Goal: Check status

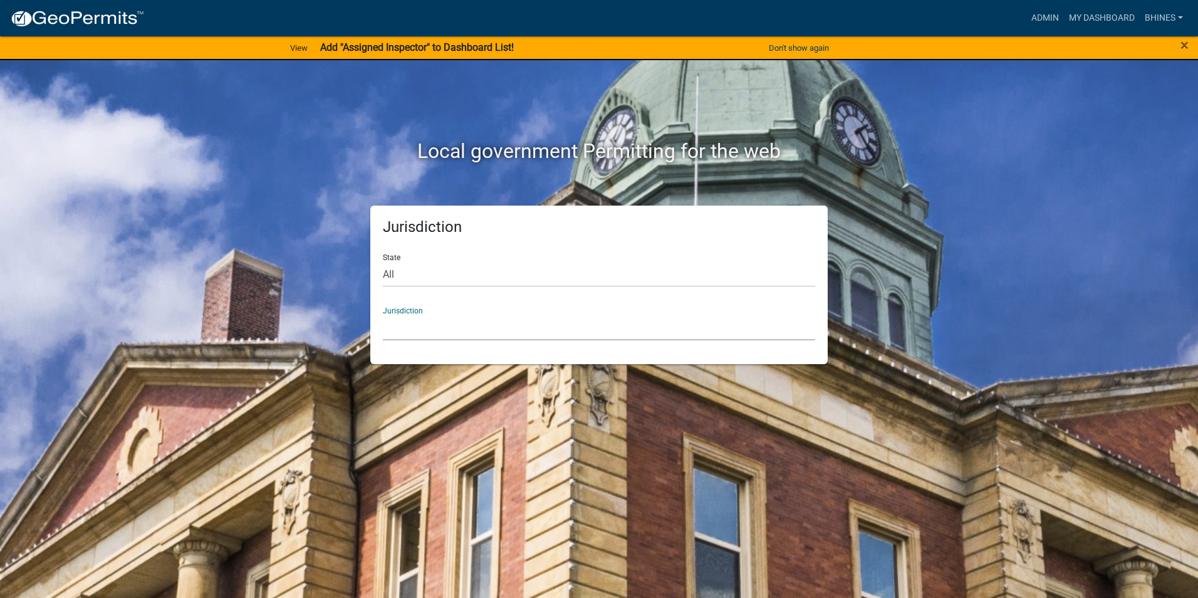
click at [456, 323] on select "[GEOGRAPHIC_DATA], [US_STATE] [GEOGRAPHIC_DATA], [US_STATE][PERSON_NAME][GEOGRA…" at bounding box center [599, 327] width 432 height 26
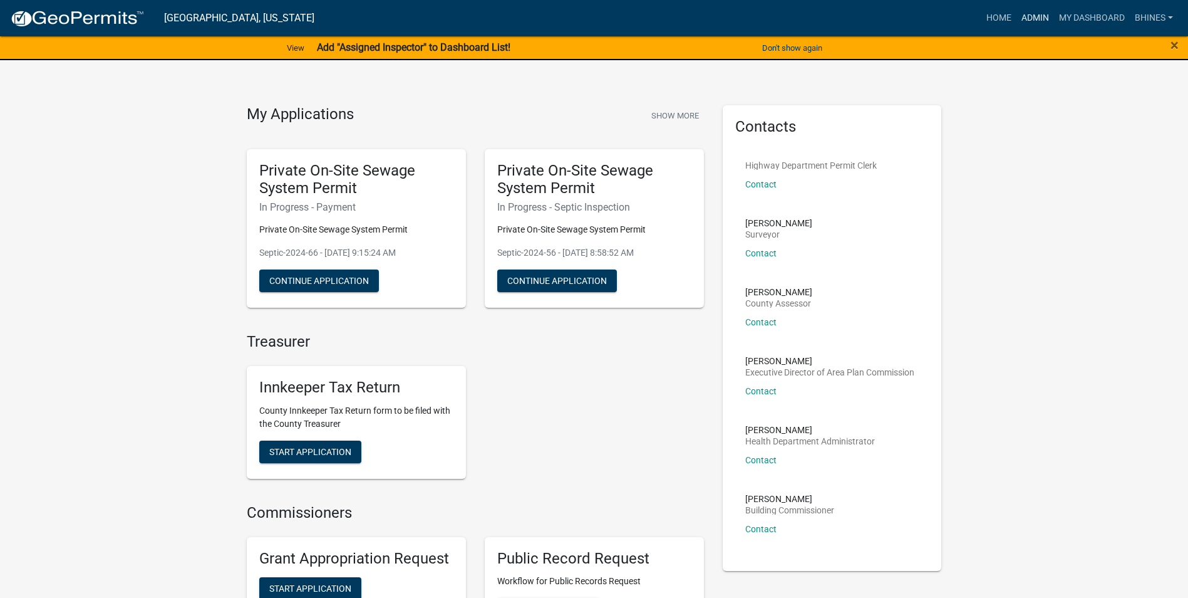
click at [1032, 14] on link "Admin" at bounding box center [1036, 18] width 38 height 24
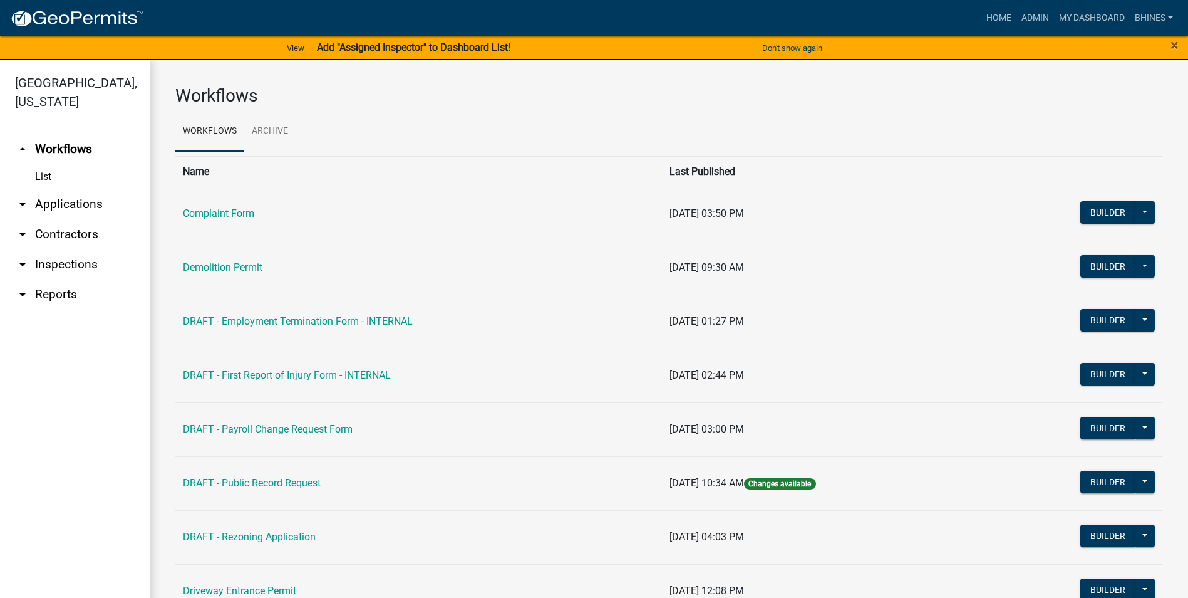
click at [57, 202] on link "arrow_drop_down Applications" at bounding box center [75, 204] width 150 height 30
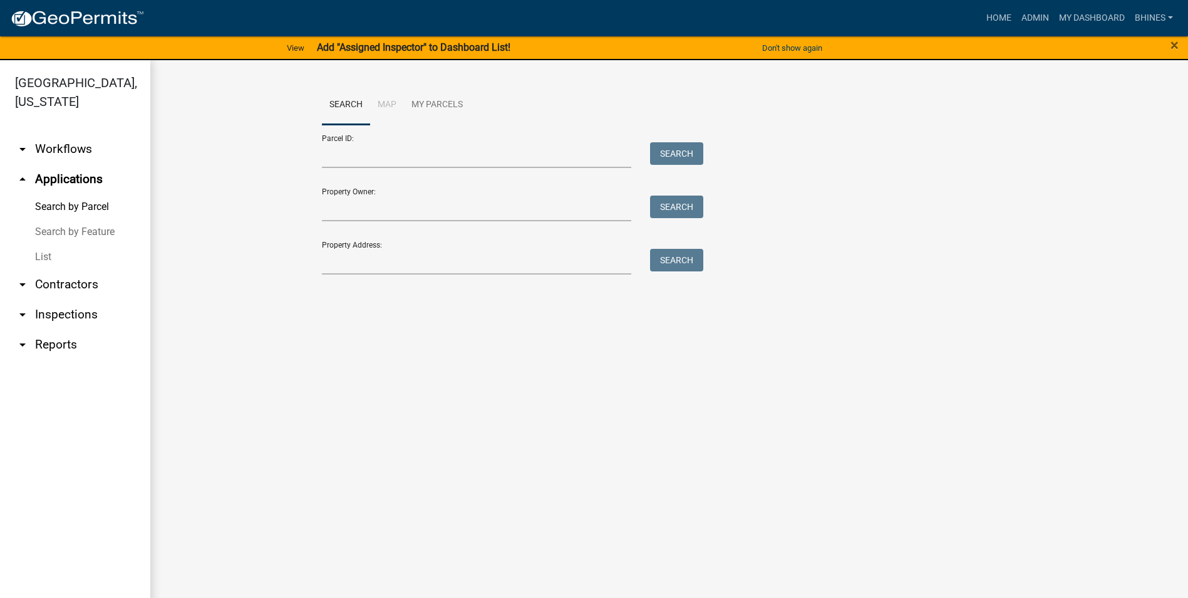
click at [38, 251] on link "List" at bounding box center [75, 256] width 150 height 25
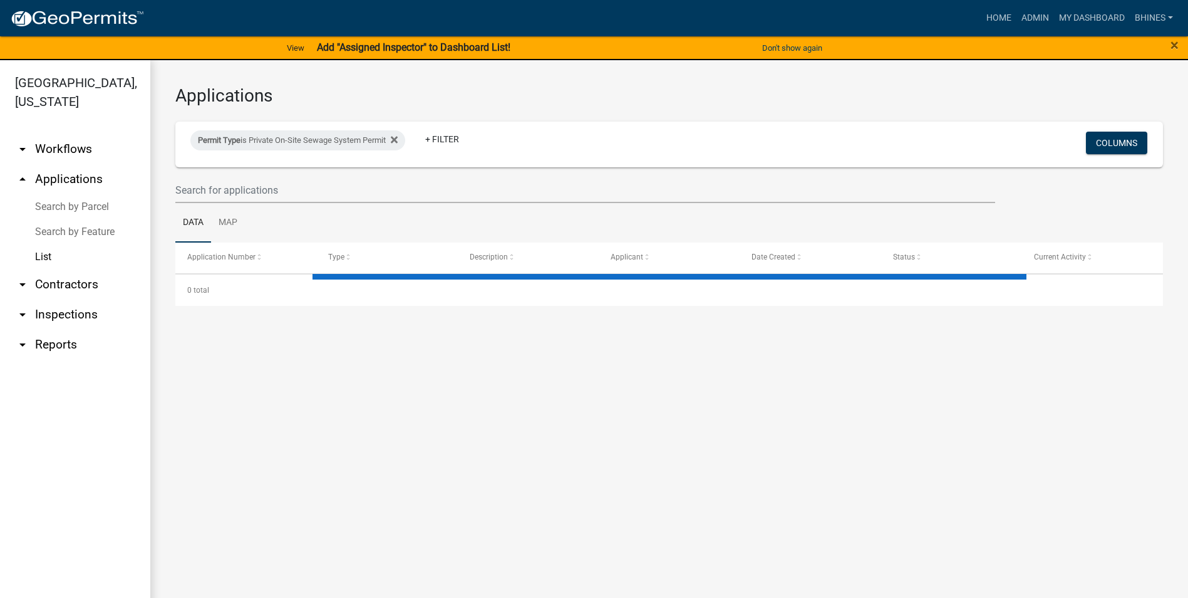
select select "3: 100"
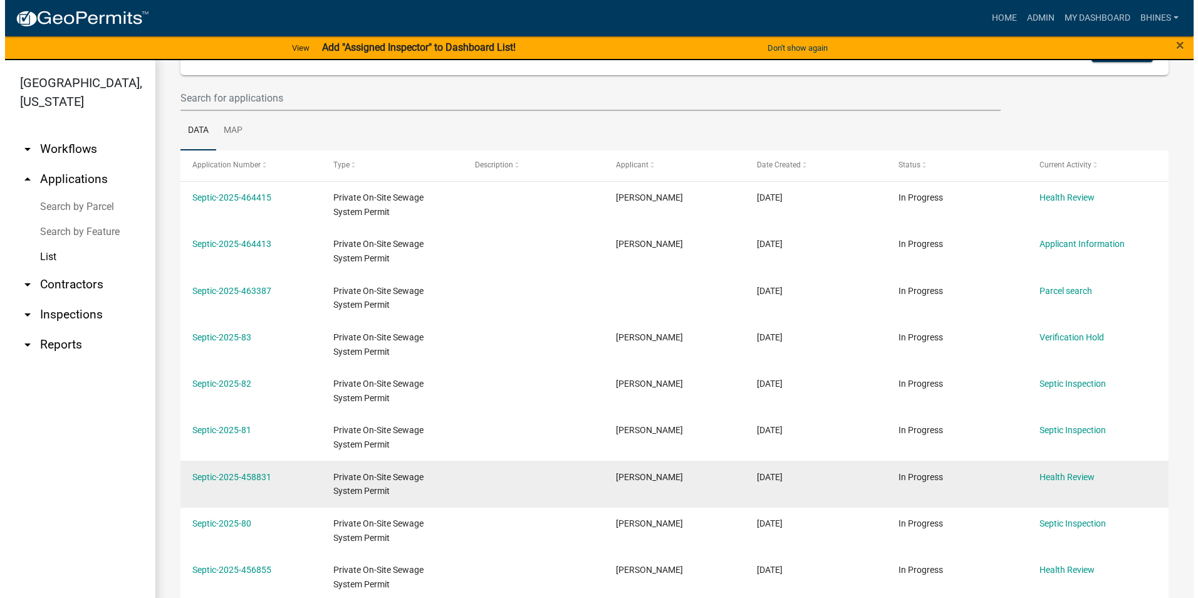
scroll to position [63, 0]
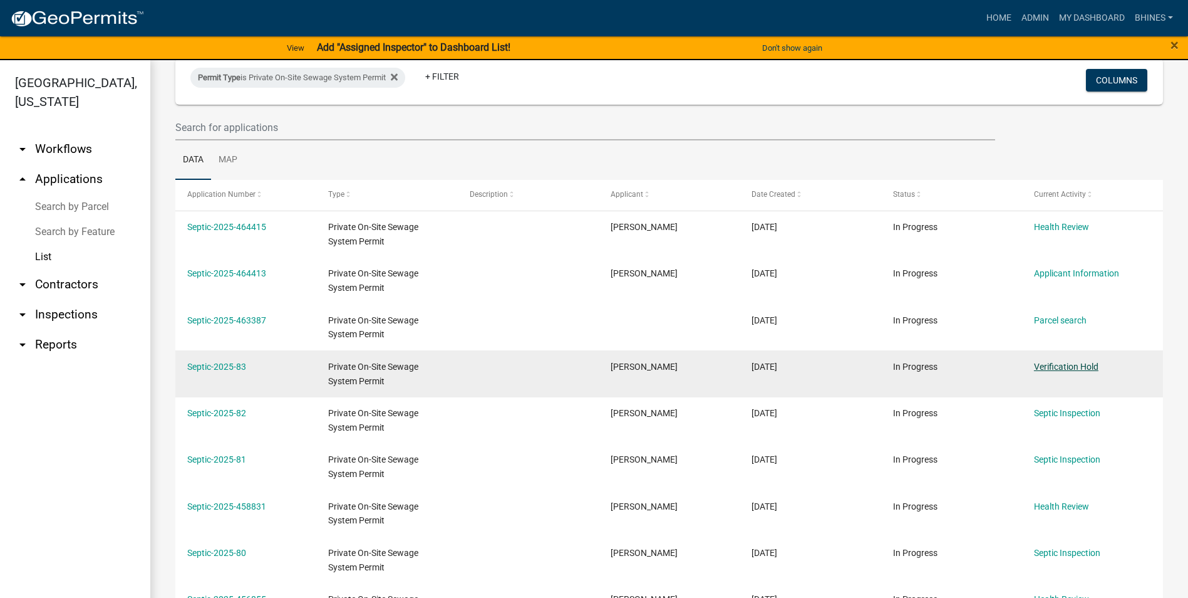
click at [1049, 365] on link "Verification Hold" at bounding box center [1066, 366] width 65 height 10
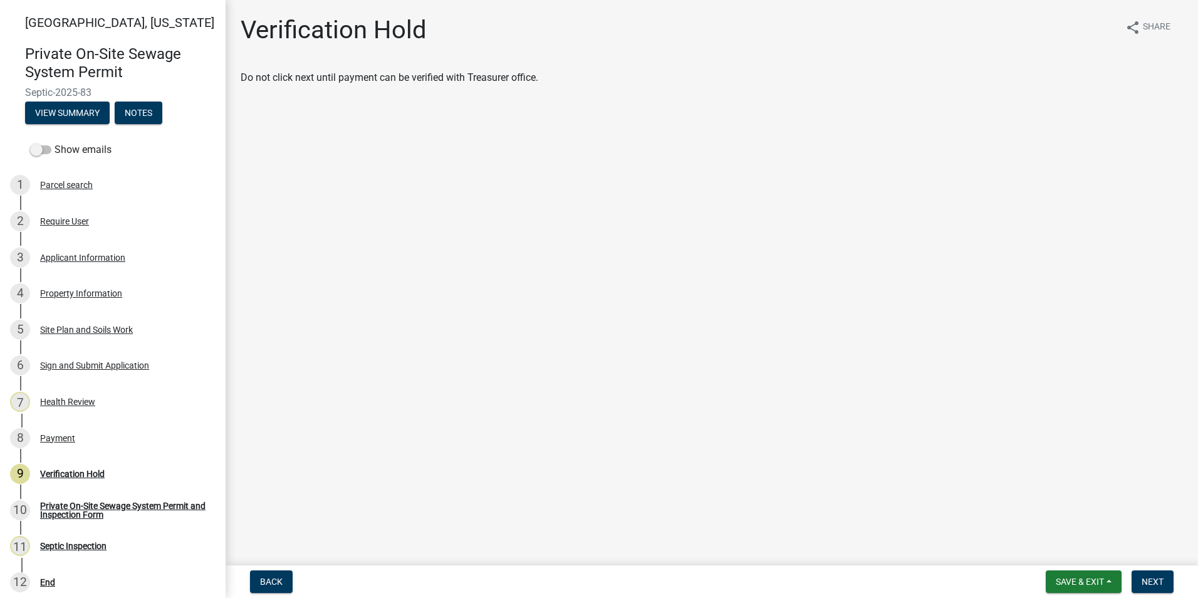
click at [61, 433] on div "Payment" at bounding box center [57, 437] width 35 height 9
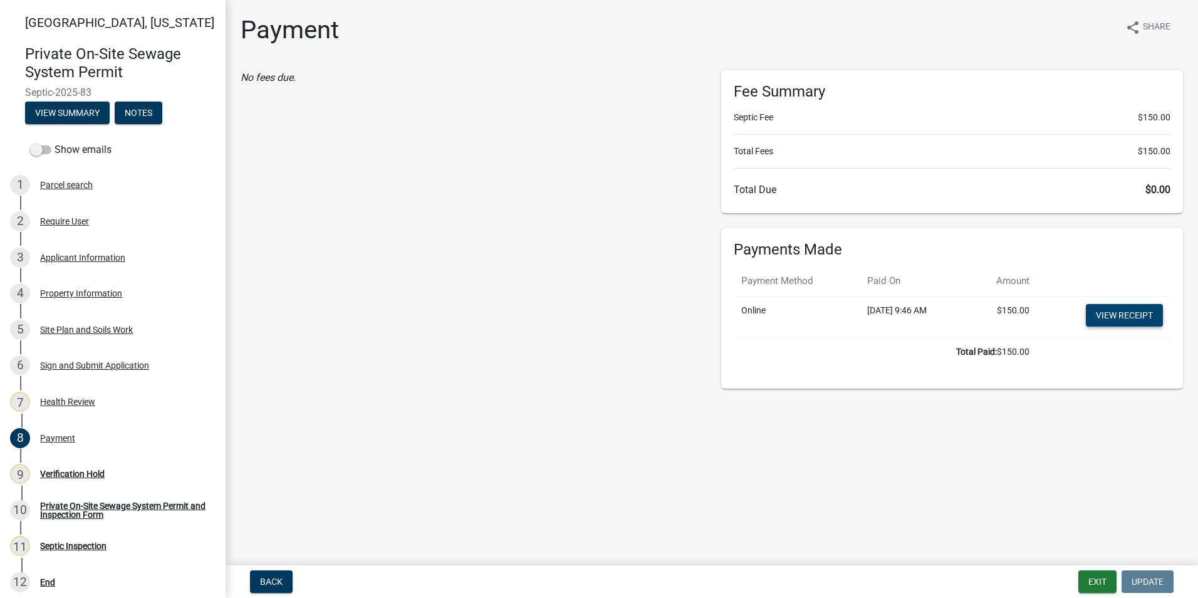
click at [1128, 313] on link "View receipt" at bounding box center [1124, 315] width 77 height 23
click at [87, 488] on link "9 Verification Hold" at bounding box center [113, 473] width 226 height 36
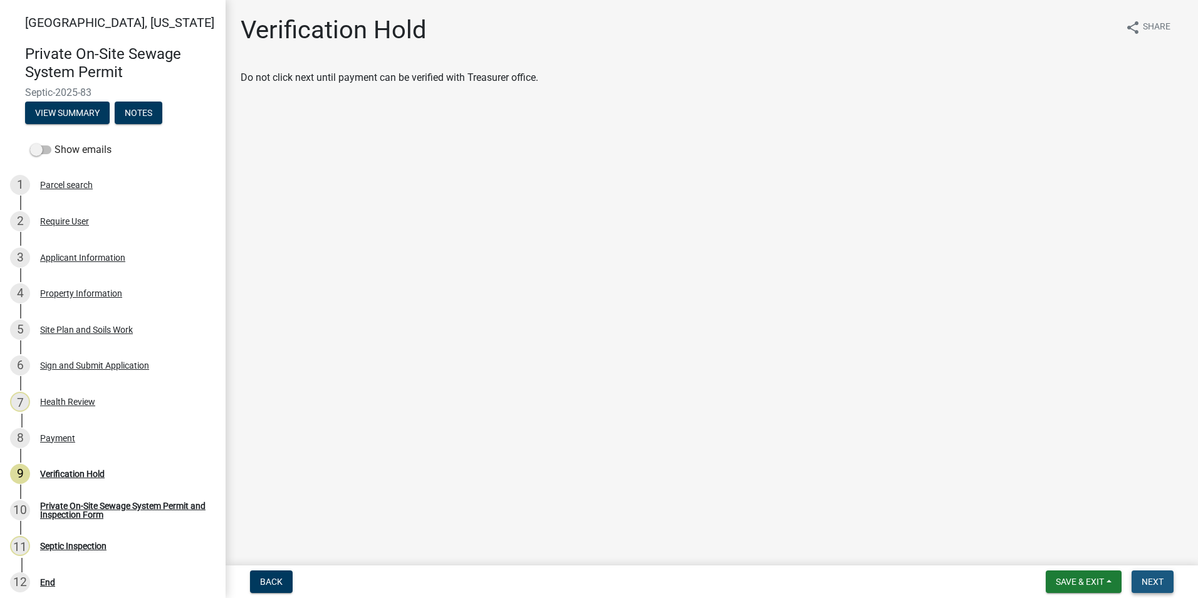
click at [1141, 580] on span "Next" at bounding box center [1152, 581] width 22 height 10
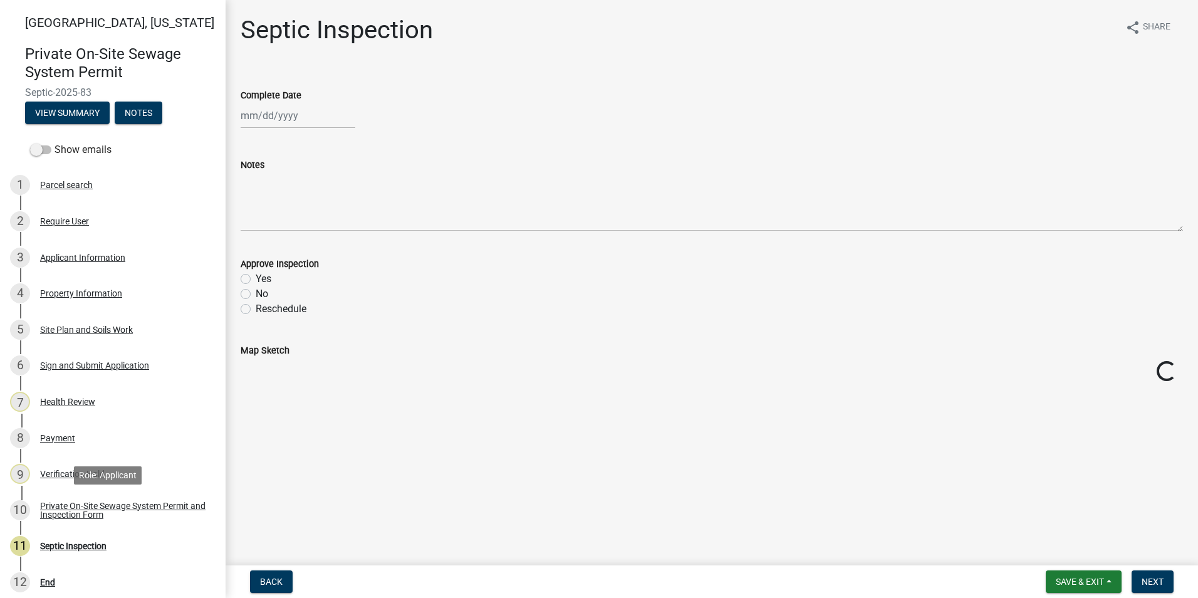
click at [110, 507] on div "Private On-Site Sewage System Permit and Inspection Form" at bounding box center [122, 510] width 165 height 18
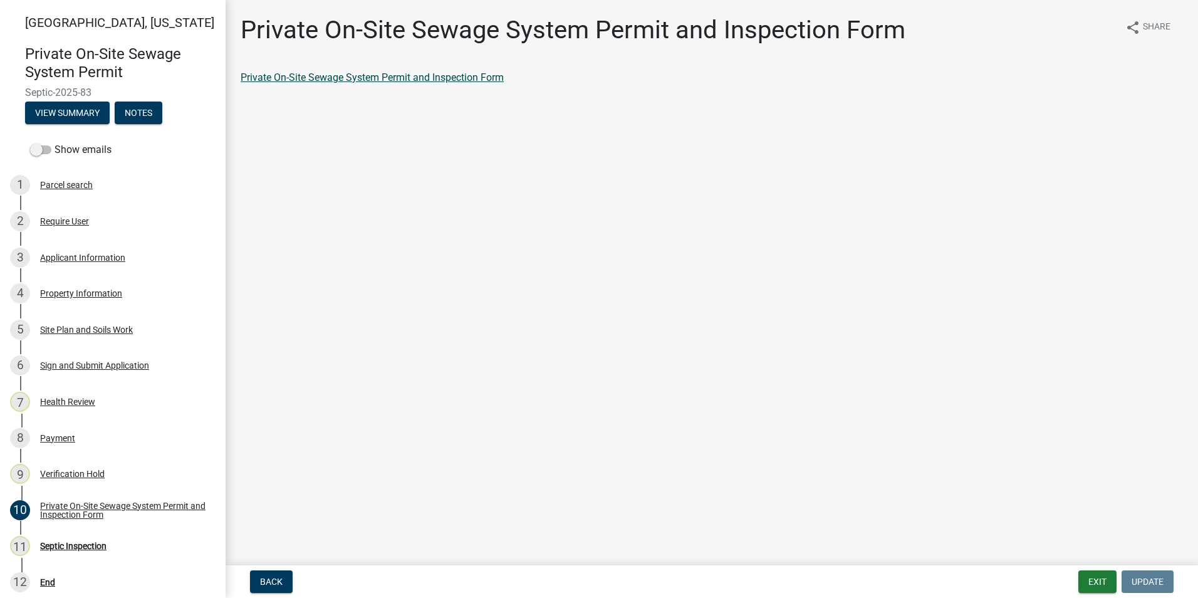
click at [378, 75] on link "Private On-Site Sewage System Permit and Inspection Form" at bounding box center [372, 77] width 263 height 12
